Goal: Information Seeking & Learning: Learn about a topic

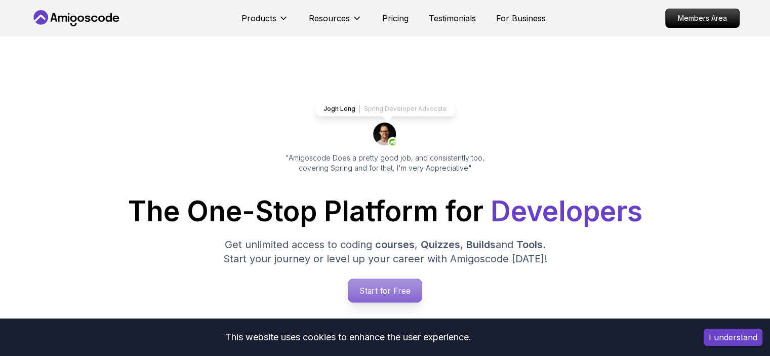
click at [376, 286] on p "Start for Free" at bounding box center [384, 290] width 73 height 23
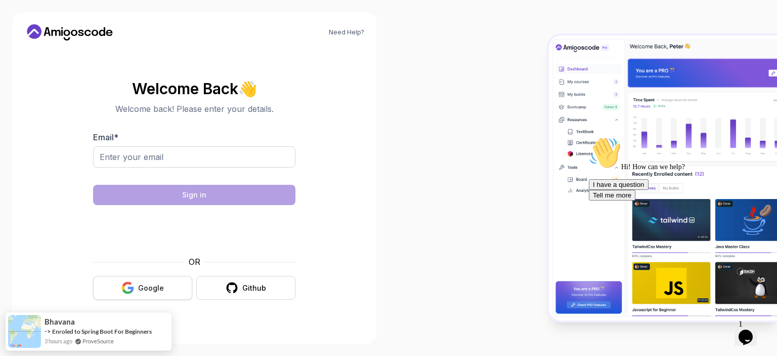
click at [170, 285] on button "Google" at bounding box center [142, 288] width 99 height 24
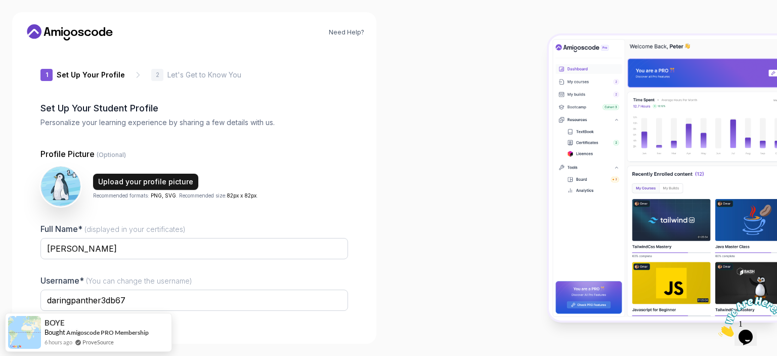
click at [138, 183] on div "Upload your profile picture" at bounding box center [145, 182] width 95 height 10
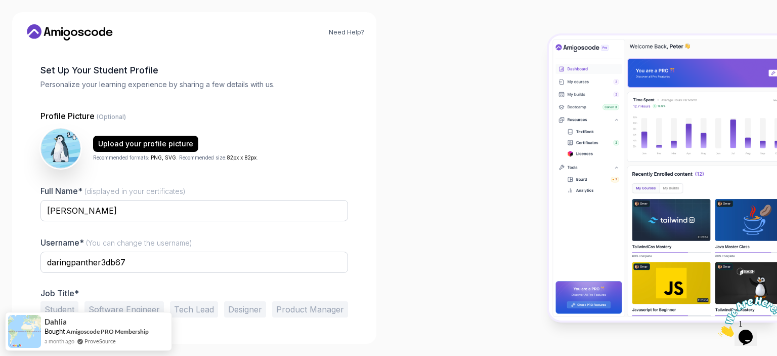
scroll to position [66, 0]
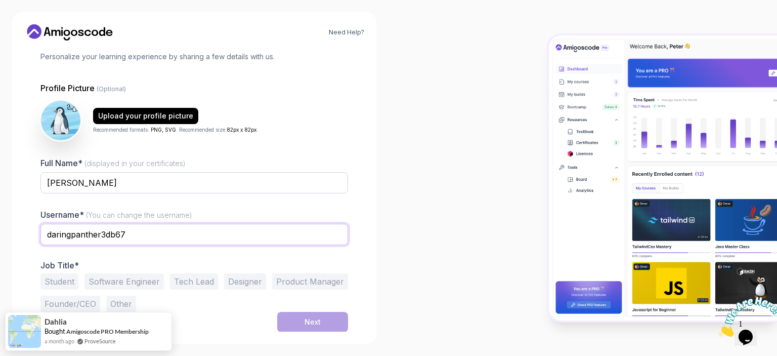
click at [185, 240] on input "daringpanther3db67" at bounding box center [194, 234] width 308 height 21
type input "R"
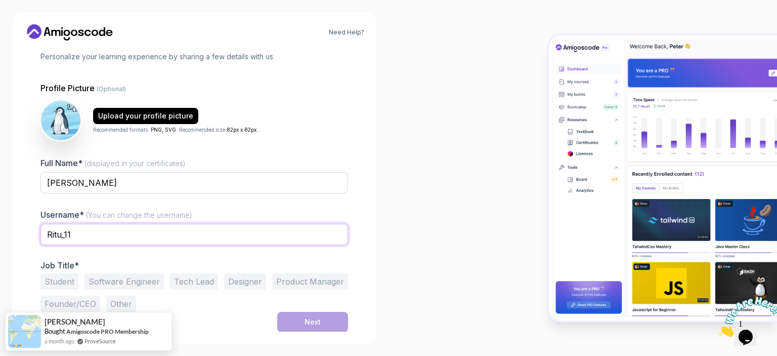
type input "Ritu_11"
click at [60, 284] on button "Student" at bounding box center [59, 281] width 38 height 16
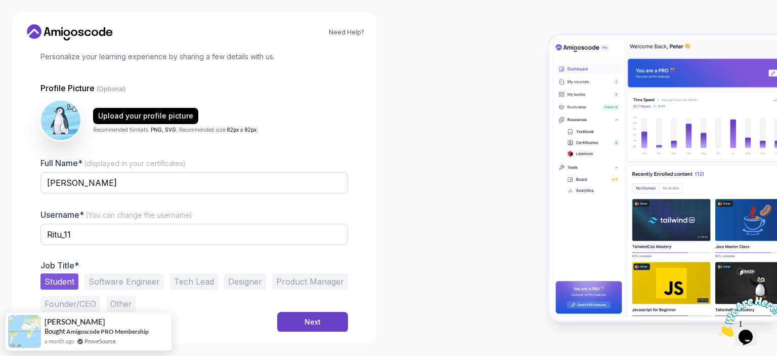
click at [255, 281] on button "Designer" at bounding box center [245, 281] width 42 height 16
click at [298, 319] on button "Next" at bounding box center [312, 322] width 71 height 20
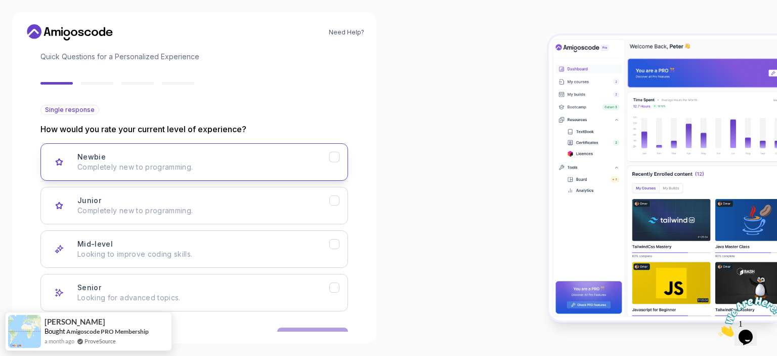
click at [177, 174] on button "Newbie Completely new to programming." at bounding box center [194, 161] width 308 height 37
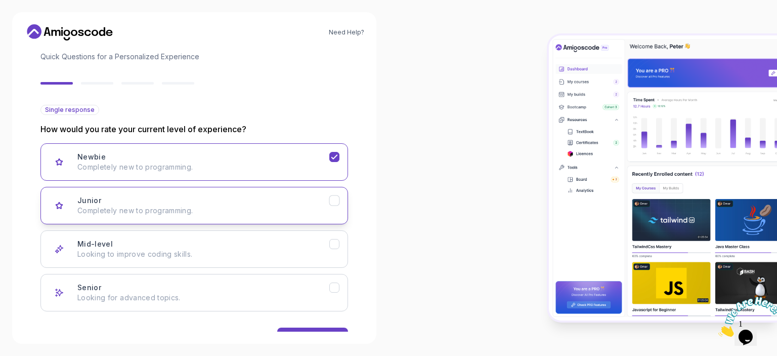
scroll to position [97, 0]
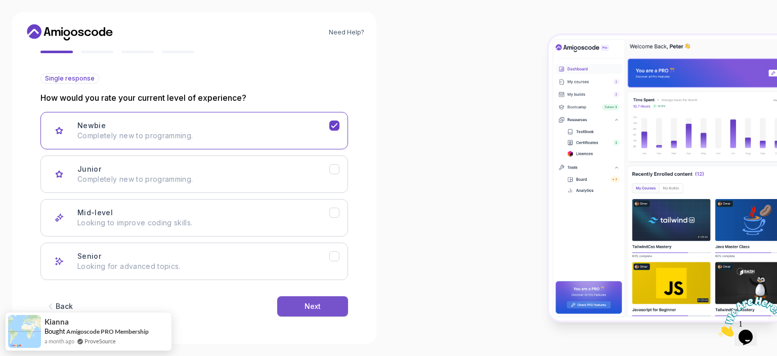
click at [321, 300] on button "Next" at bounding box center [312, 306] width 71 height 20
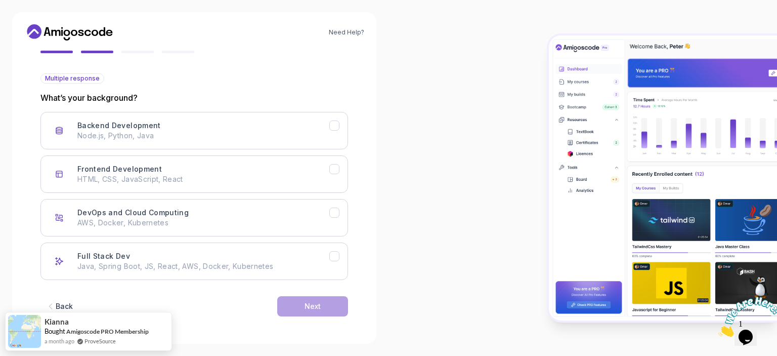
click at [71, 304] on div "Back" at bounding box center [64, 306] width 17 height 10
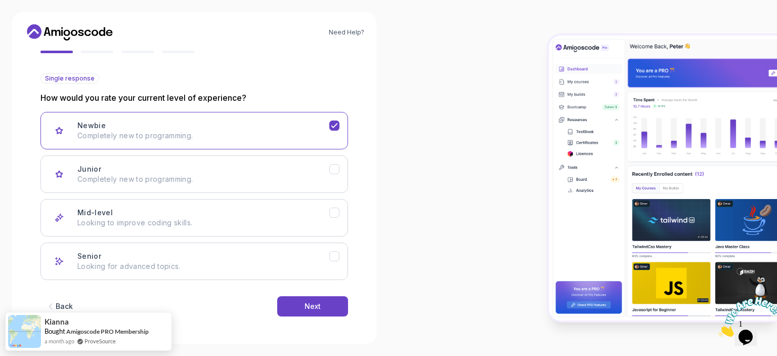
click at [71, 304] on div "Back" at bounding box center [64, 306] width 17 height 10
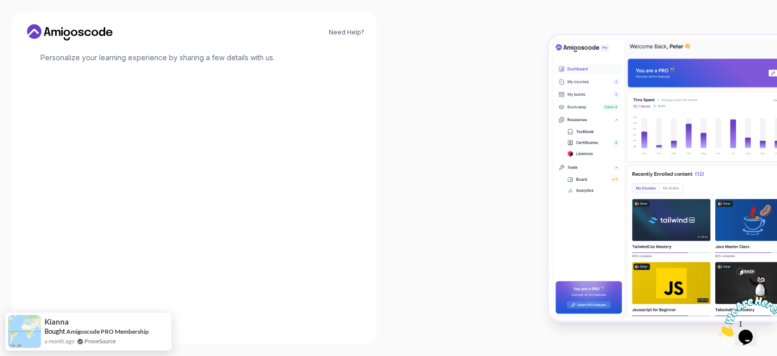
scroll to position [66, 0]
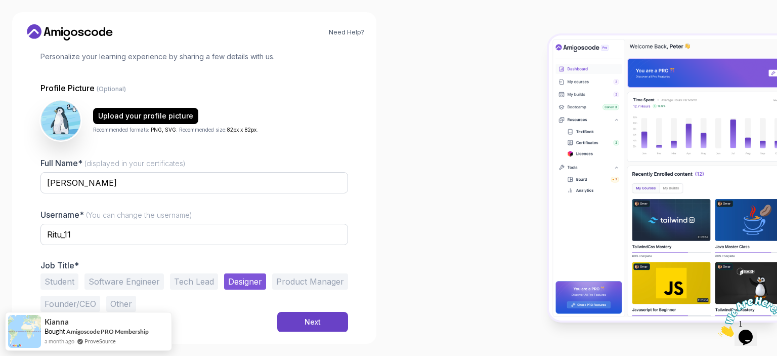
click at [71, 279] on button "Student" at bounding box center [59, 281] width 38 height 16
click at [323, 320] on button "Next" at bounding box center [312, 322] width 71 height 20
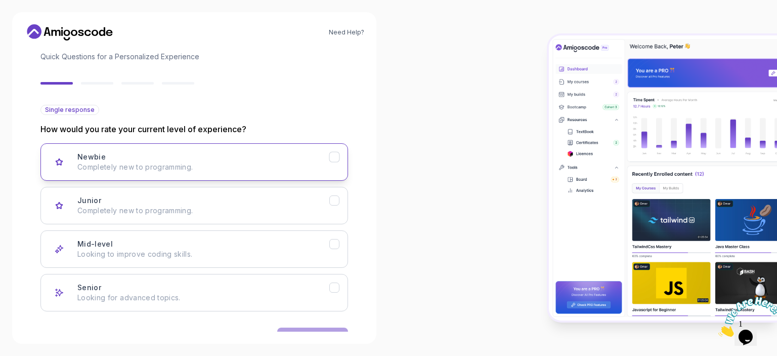
click at [160, 169] on p "Completely new to programming." at bounding box center [203, 167] width 252 height 10
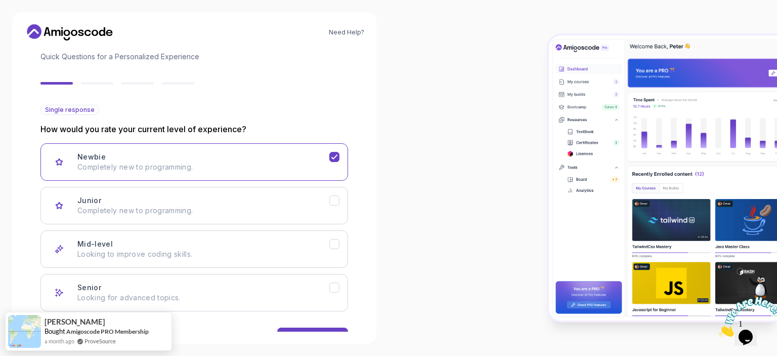
click at [323, 325] on div "Back Next" at bounding box center [194, 337] width 308 height 53
click at [323, 327] on button "Next" at bounding box center [312, 337] width 71 height 20
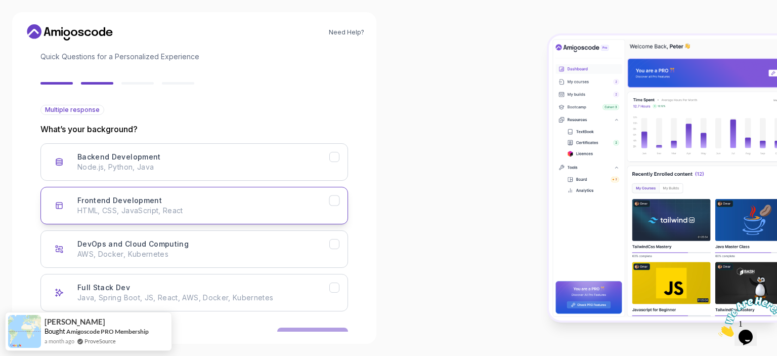
scroll to position [97, 0]
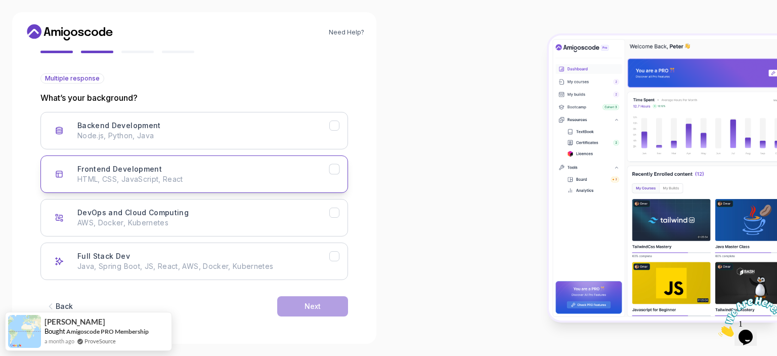
click at [233, 191] on button "Frontend Development HTML, CSS, JavaScript, React" at bounding box center [194, 173] width 308 height 37
click at [287, 305] on button "Next" at bounding box center [312, 306] width 71 height 20
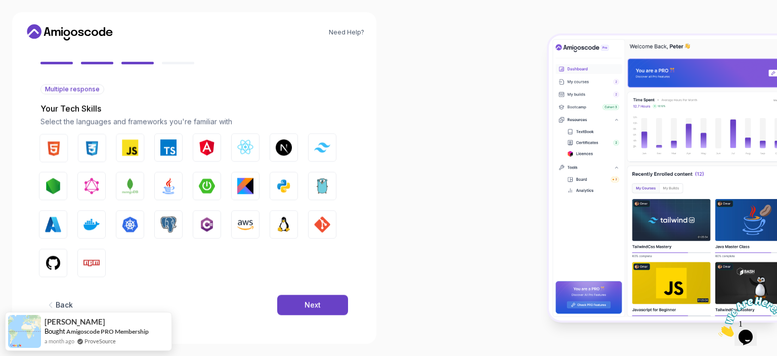
scroll to position [86, 0]
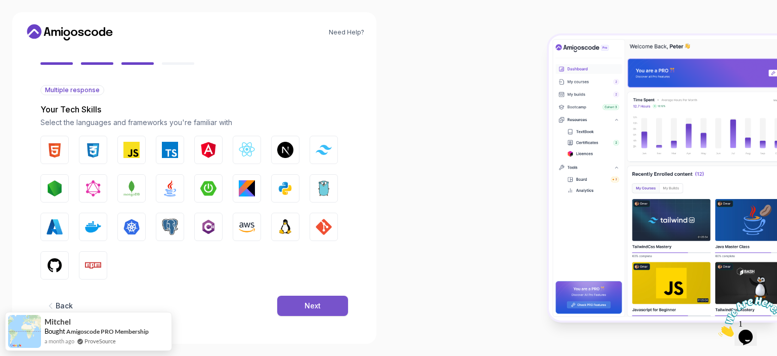
click at [307, 300] on button "Next" at bounding box center [312, 306] width 71 height 20
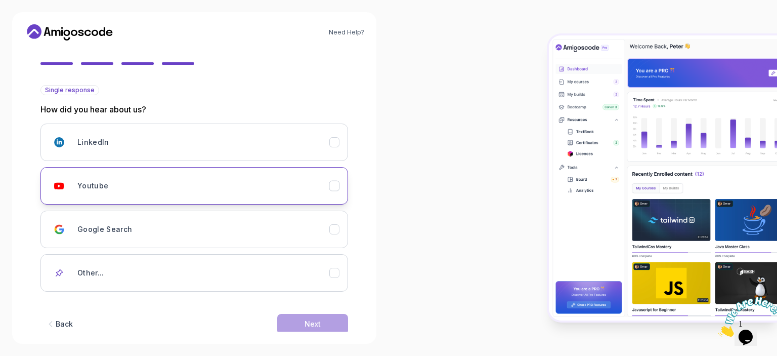
click at [211, 200] on button "Youtube" at bounding box center [194, 185] width 308 height 37
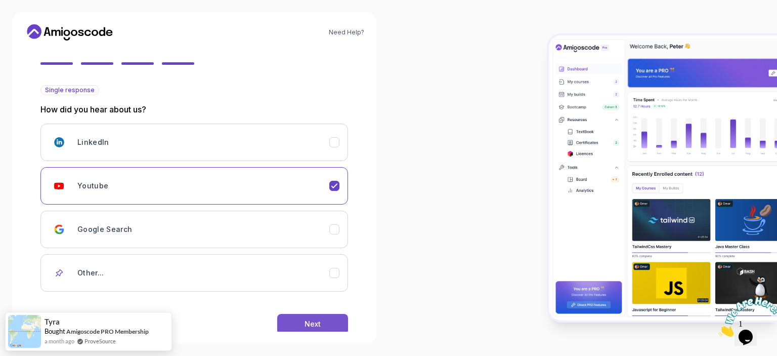
click at [306, 329] on button "Next" at bounding box center [312, 324] width 71 height 20
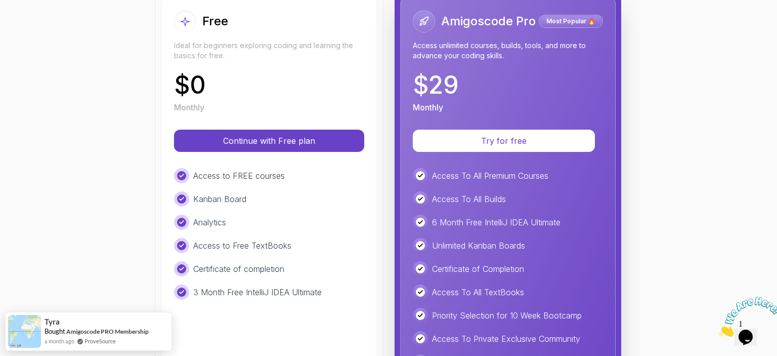
scroll to position [142, 0]
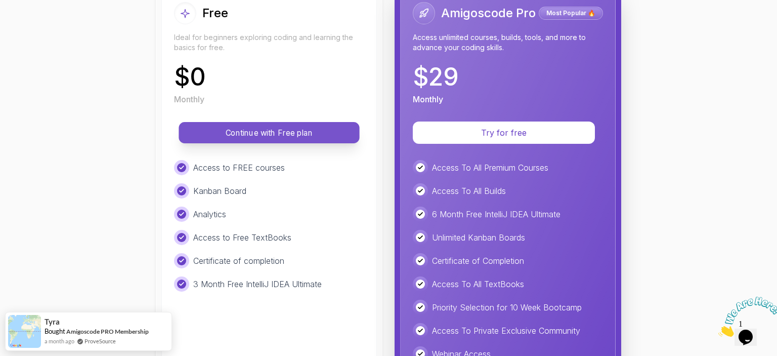
click at [308, 131] on p "Continue with Free plan" at bounding box center [269, 133] width 158 height 12
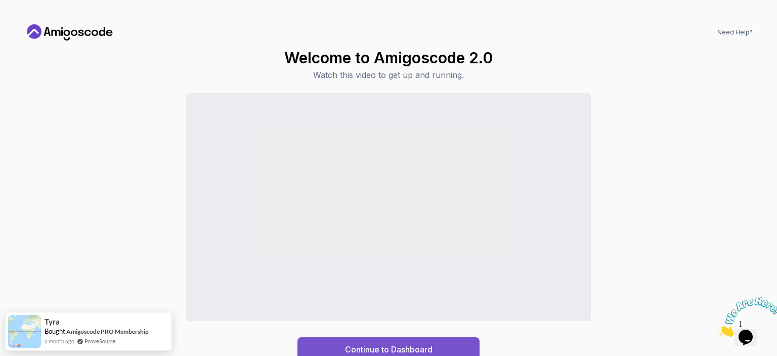
click at [372, 342] on button "Continue to Dashboard" at bounding box center [389, 349] width 182 height 24
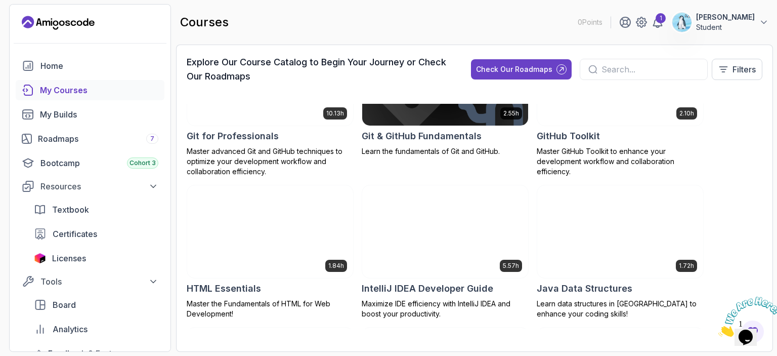
scroll to position [551, 0]
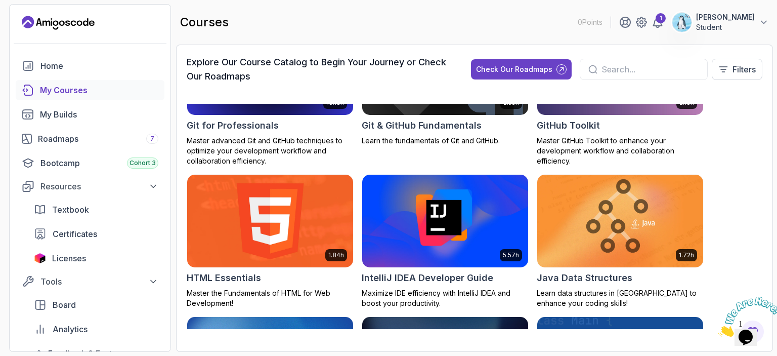
click at [316, 258] on img at bounding box center [270, 221] width 174 height 98
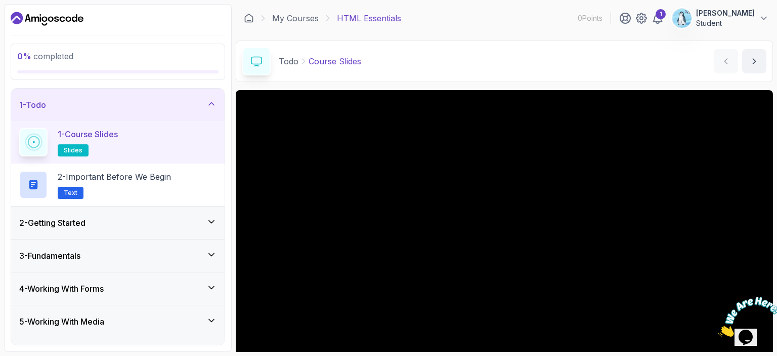
click at [133, 145] on div "1 - Course Slides slides" at bounding box center [117, 142] width 197 height 28
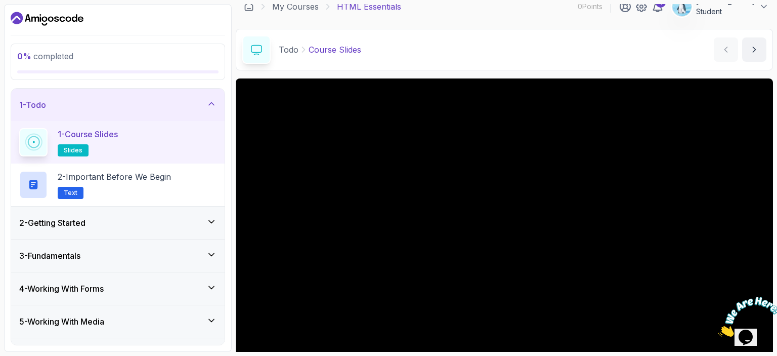
scroll to position [16, 0]
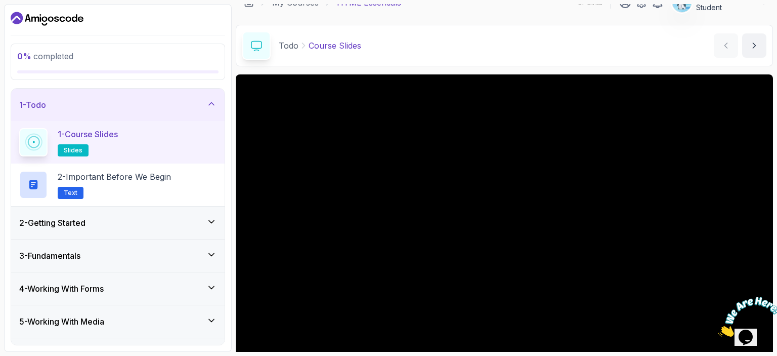
click at [78, 147] on span "slides" at bounding box center [73, 150] width 19 height 8
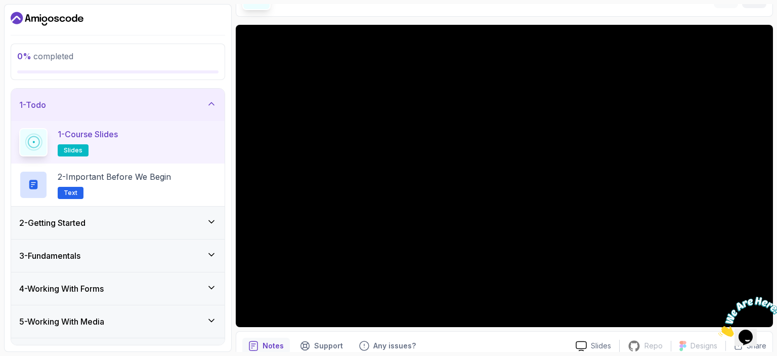
scroll to position [98, 0]
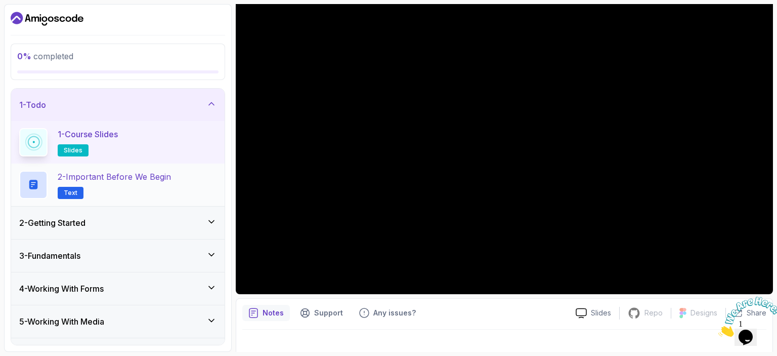
click at [76, 194] on p "Text" at bounding box center [71, 193] width 26 height 12
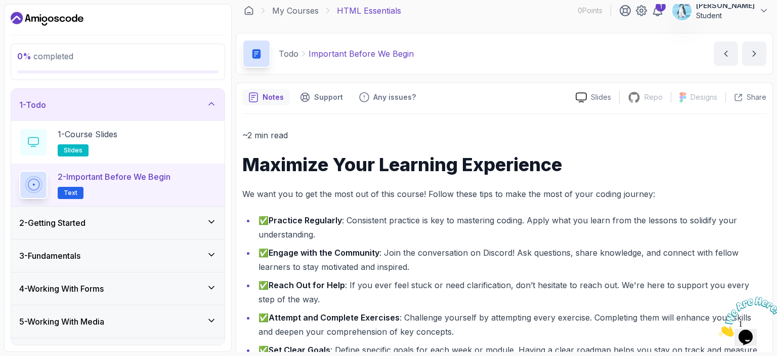
scroll to position [12, 0]
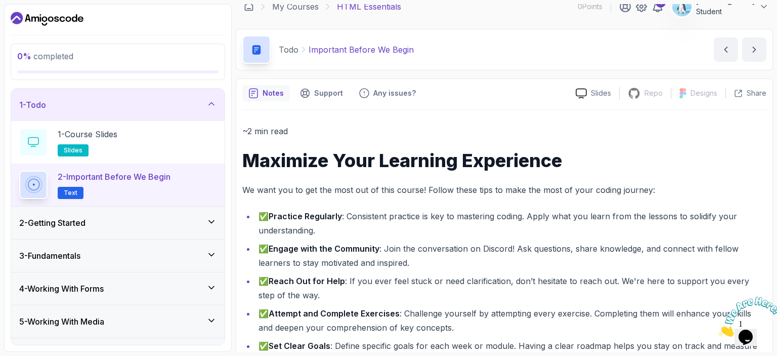
click at [145, 223] on div "2 - Getting Started" at bounding box center [117, 223] width 197 height 12
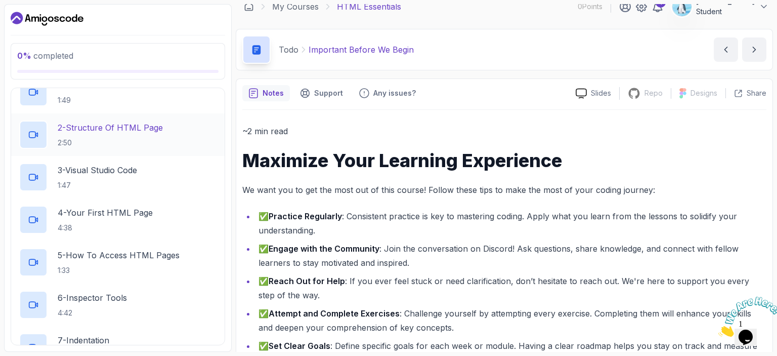
scroll to position [0, 0]
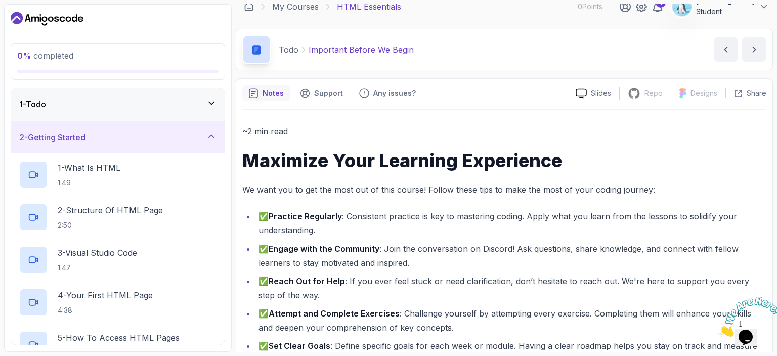
click at [137, 103] on div "1 - Todo" at bounding box center [117, 104] width 197 height 12
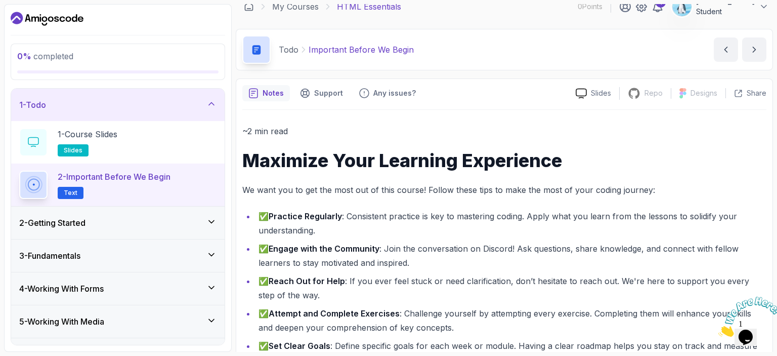
click at [62, 191] on p "Text" at bounding box center [71, 193] width 26 height 12
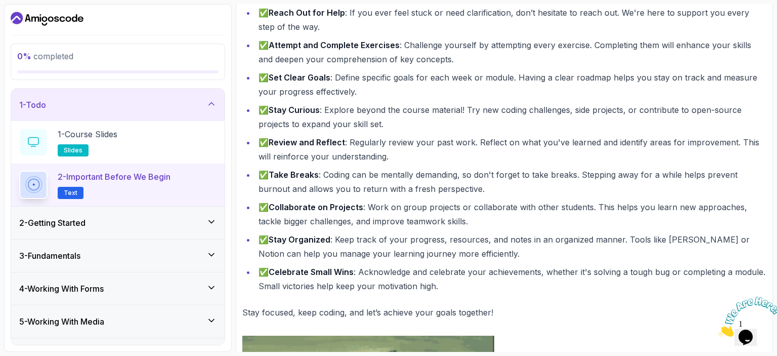
scroll to position [289, 0]
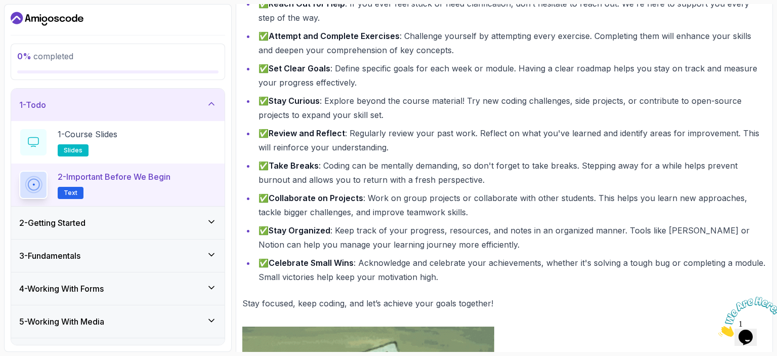
click at [151, 225] on div "2 - Getting Started" at bounding box center [117, 223] width 197 height 12
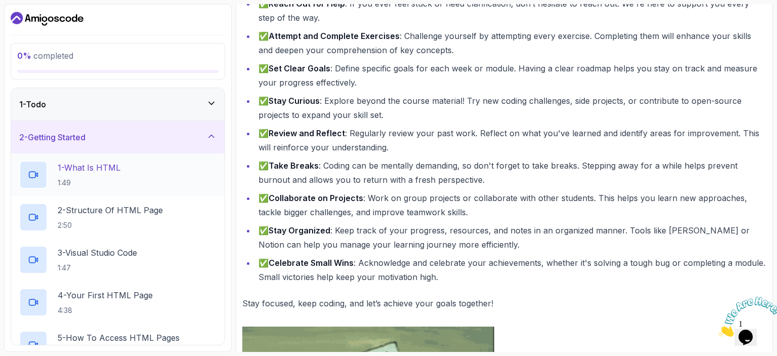
click at [102, 184] on p "1:49" at bounding box center [89, 183] width 63 height 10
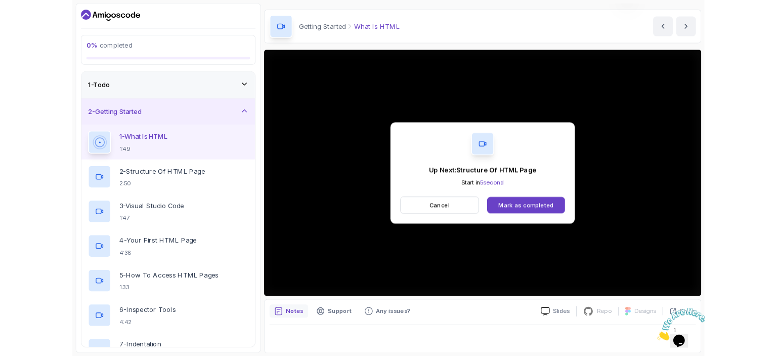
scroll to position [102, 0]
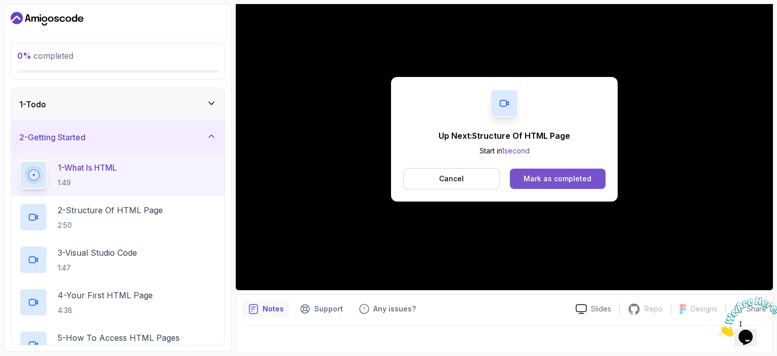
click at [574, 177] on div "Mark as completed" at bounding box center [558, 179] width 68 height 10
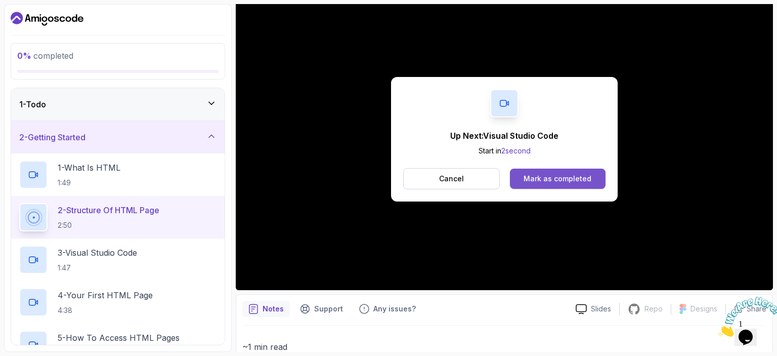
click at [574, 172] on button "Mark as completed" at bounding box center [558, 179] width 96 height 20
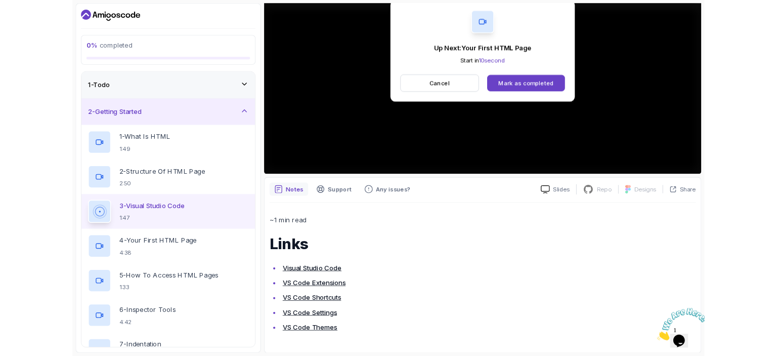
scroll to position [260, 0]
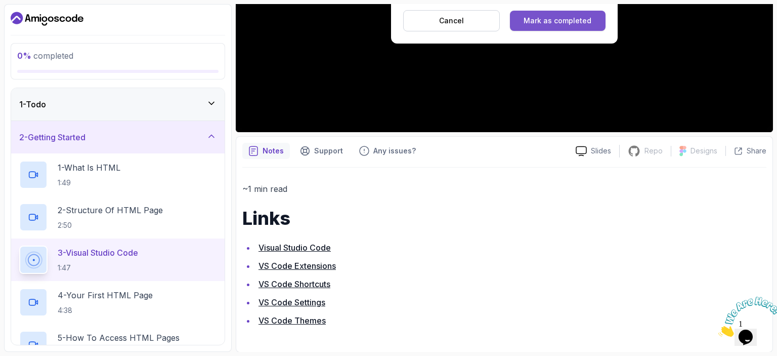
click at [583, 21] on div "Mark as completed" at bounding box center [558, 21] width 68 height 10
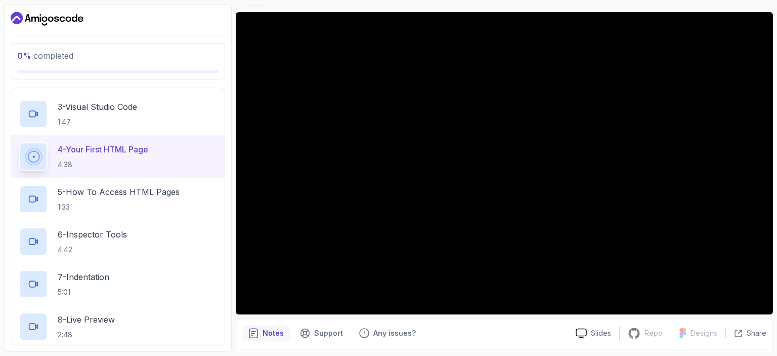
scroll to position [39, 0]
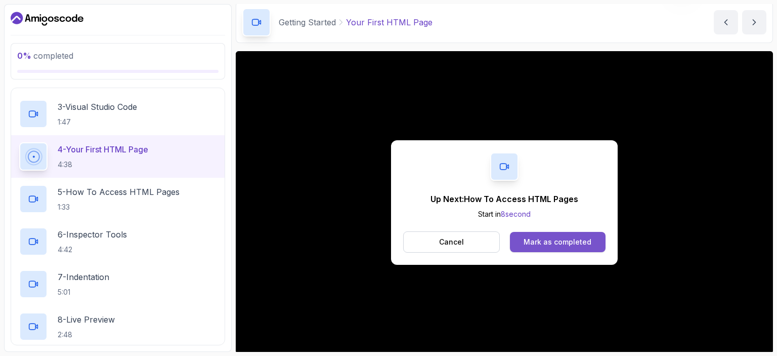
click at [539, 242] on div "Mark as completed" at bounding box center [558, 242] width 68 height 10
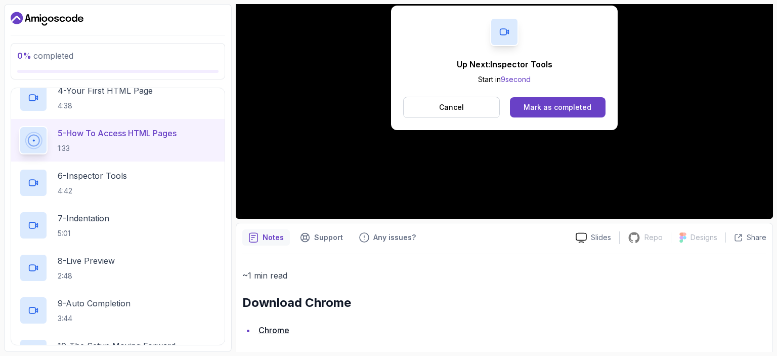
scroll to position [157, 0]
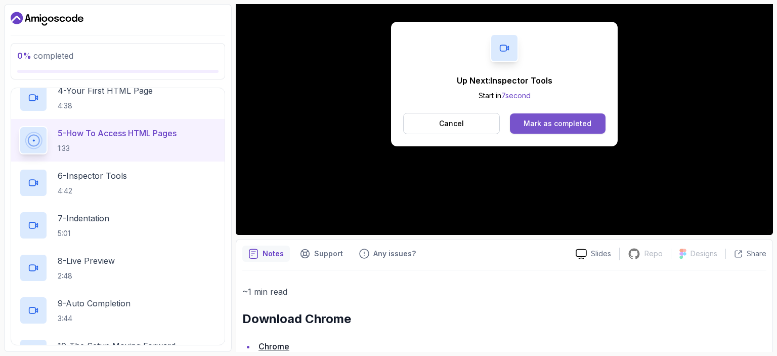
click at [522, 132] on button "Mark as completed" at bounding box center [558, 123] width 96 height 20
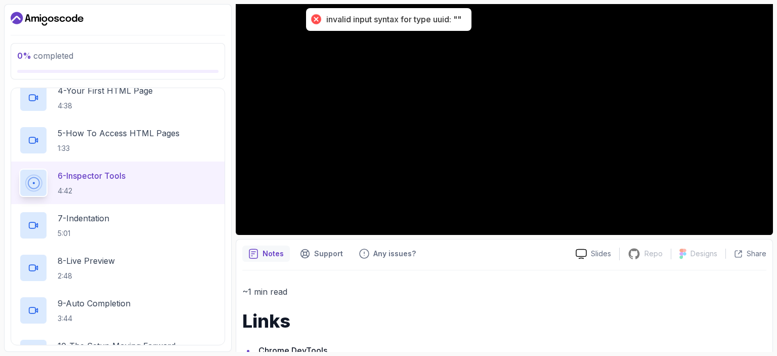
drag, startPoint x: 522, startPoint y: 132, endPoint x: 528, endPoint y: 162, distance: 31.0
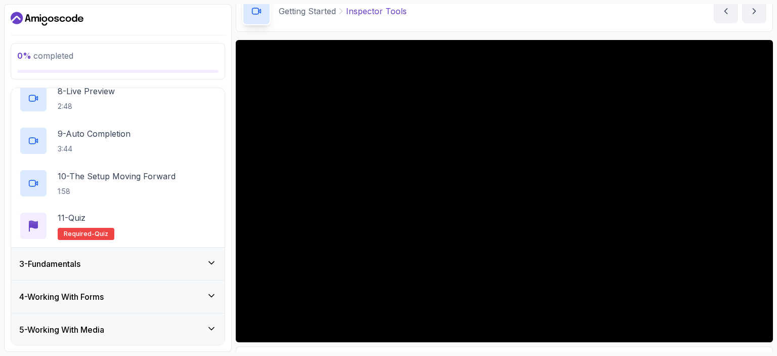
scroll to position [51, 0]
